Goal: Navigation & Orientation: Find specific page/section

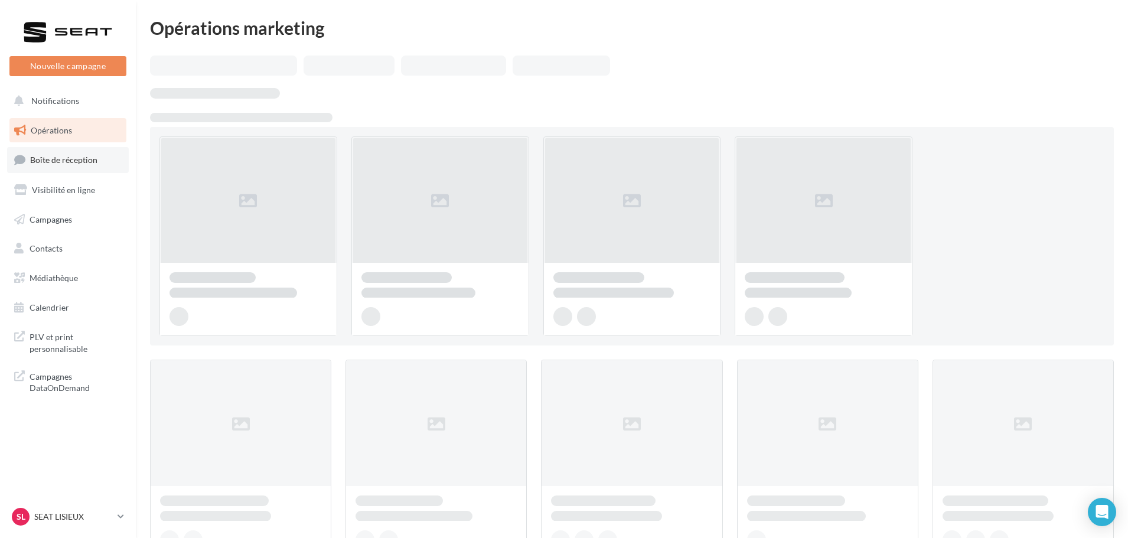
click at [90, 159] on span "Boîte de réception" at bounding box center [63, 160] width 67 height 10
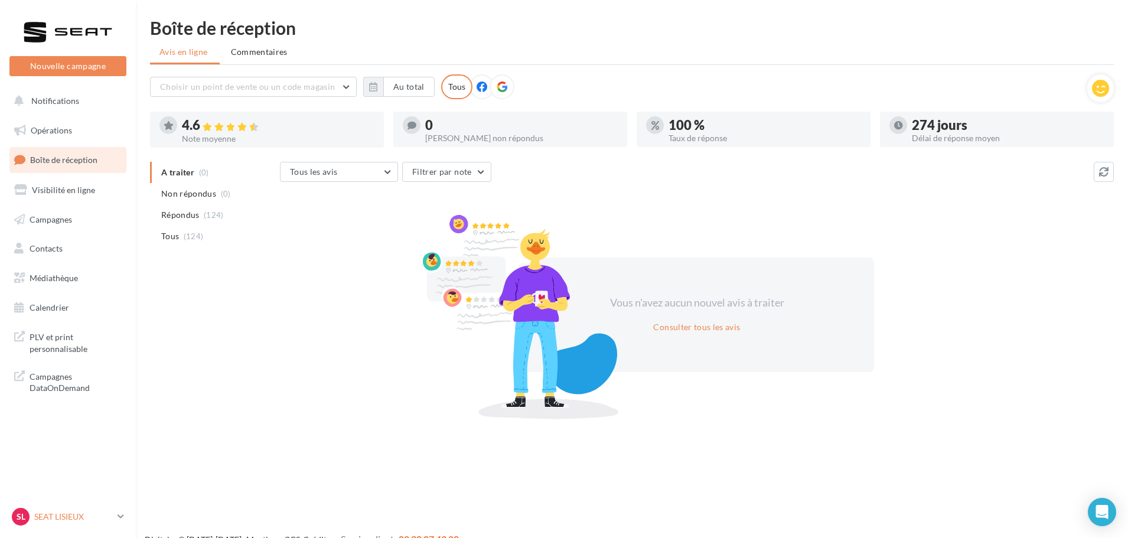
click at [87, 517] on p "SEAT LISIEUX" at bounding box center [73, 517] width 79 height 12
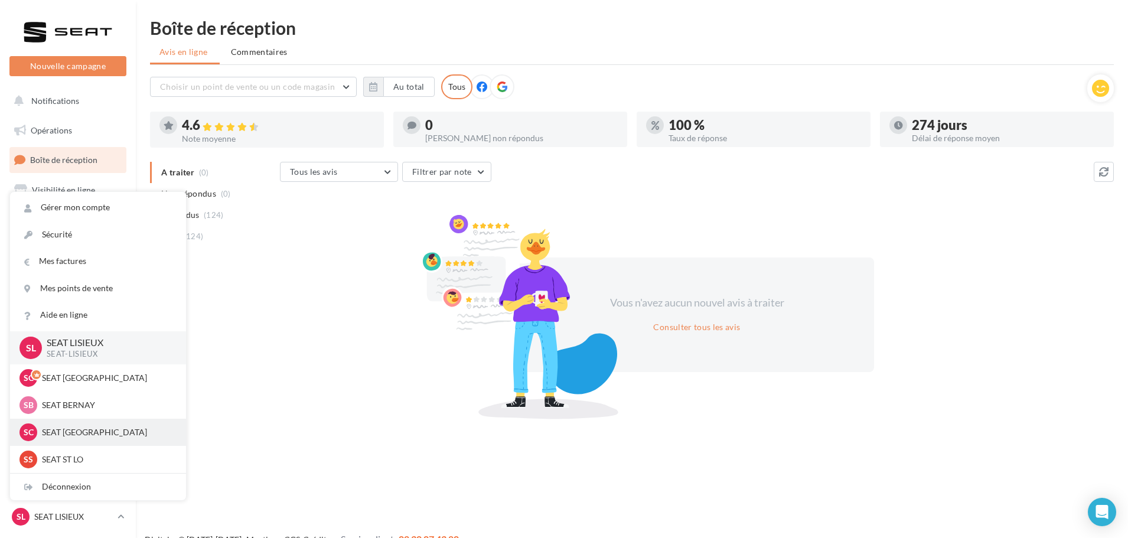
click at [87, 433] on p "SEAT [GEOGRAPHIC_DATA]" at bounding box center [107, 432] width 130 height 12
